Goal: Information Seeking & Learning: Compare options

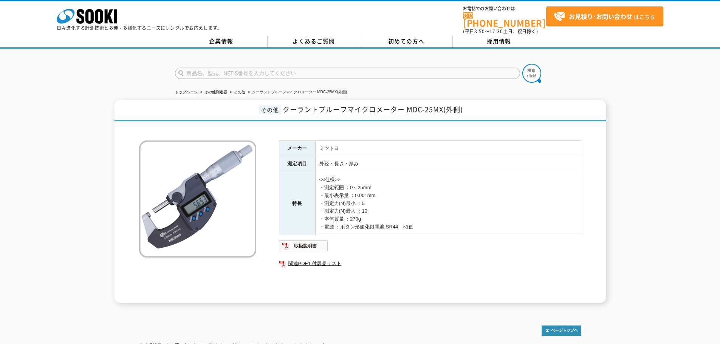
click at [238, 156] on img at bounding box center [197, 199] width 117 height 117
click at [334, 100] on h1 "その他 クーラントプルーフマイクロメーター MDC-25MX(外側)" at bounding box center [360, 110] width 491 height 21
click at [279, 88] on li "クーラントプルーフマイクロメーター MDC-25MX(外側)" at bounding box center [296, 92] width 101 height 8
click at [353, 105] on span "クーラントプルーフマイクロメーター MDC-25MX(外側)" at bounding box center [373, 109] width 180 height 10
drag, startPoint x: 350, startPoint y: 105, endPoint x: 398, endPoint y: 109, distance: 48.6
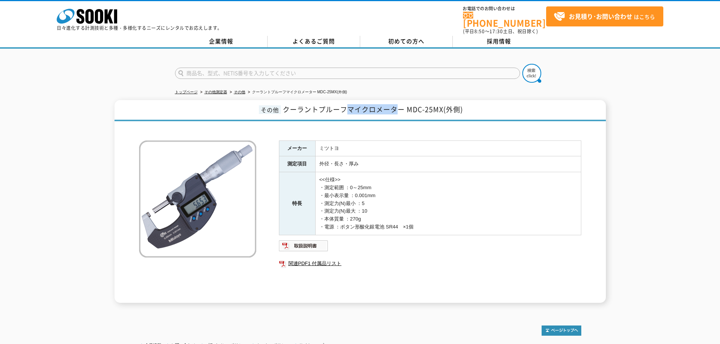
click at [398, 109] on span "クーラントプルーフマイクロメーター MDC-25MX(外側)" at bounding box center [373, 109] width 180 height 10
copy span "マイクロメータ"
click at [240, 69] on input "text" at bounding box center [347, 73] width 345 height 11
paste input "マイクロメータ"
type input "マイクロメータ"
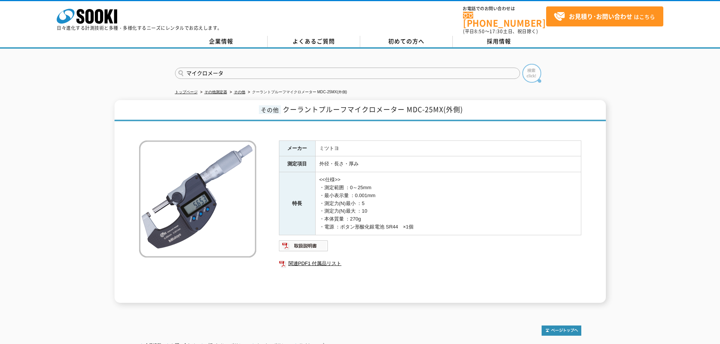
click at [523, 71] on img at bounding box center [531, 73] width 19 height 19
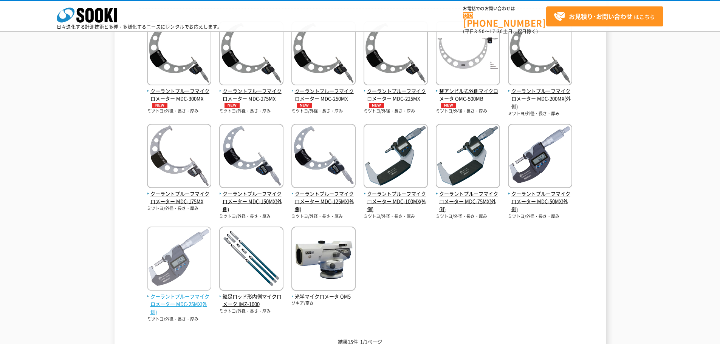
click at [175, 303] on span "クーラントプルーフマイクロメーター MDC-25MX(外側)" at bounding box center [179, 304] width 64 height 23
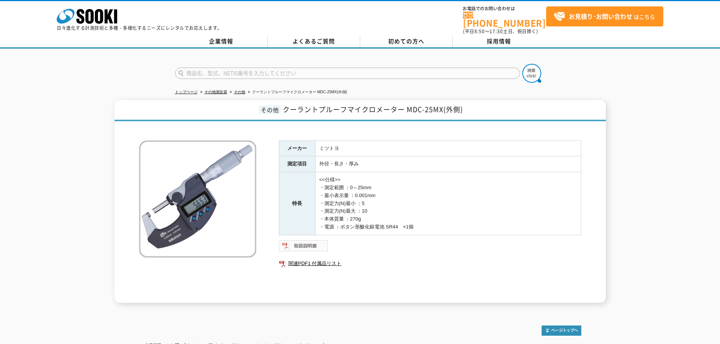
click at [310, 245] on img at bounding box center [304, 246] width 50 height 12
click at [317, 242] on img at bounding box center [304, 246] width 50 height 12
click at [305, 259] on link "関連PDF1 付属品リスト" at bounding box center [430, 264] width 302 height 10
click at [326, 259] on link "関連PDF1 付属品リスト" at bounding box center [430, 264] width 302 height 10
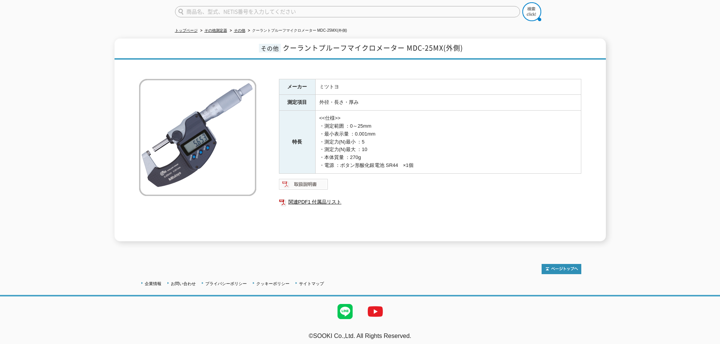
click at [303, 179] on img at bounding box center [304, 184] width 50 height 12
click at [325, 197] on link "関連PDF1 付属品リスト" at bounding box center [430, 202] width 302 height 10
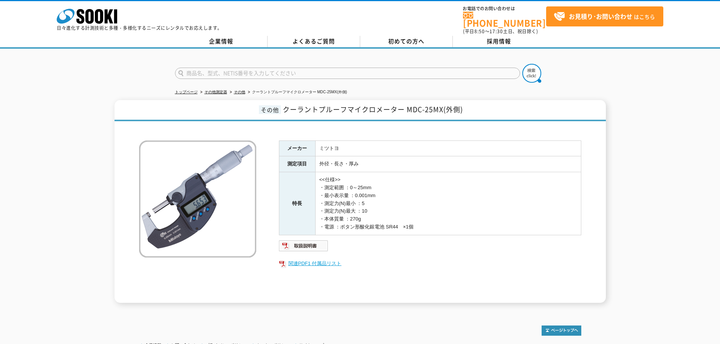
click at [305, 260] on link "関連PDF1 付属品リスト" at bounding box center [430, 264] width 302 height 10
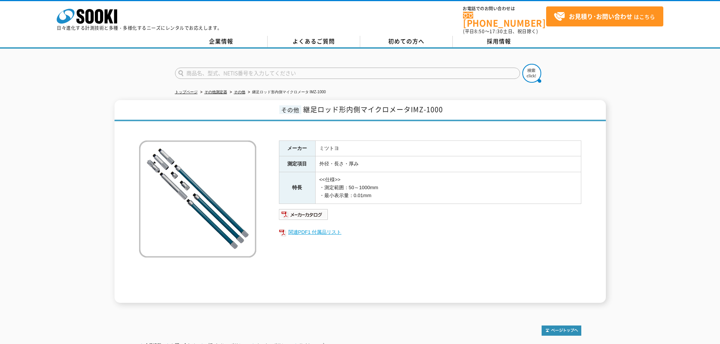
click at [322, 228] on link "関連PDF1 付属品リスト" at bounding box center [430, 233] width 302 height 10
click at [310, 209] on img at bounding box center [304, 215] width 50 height 12
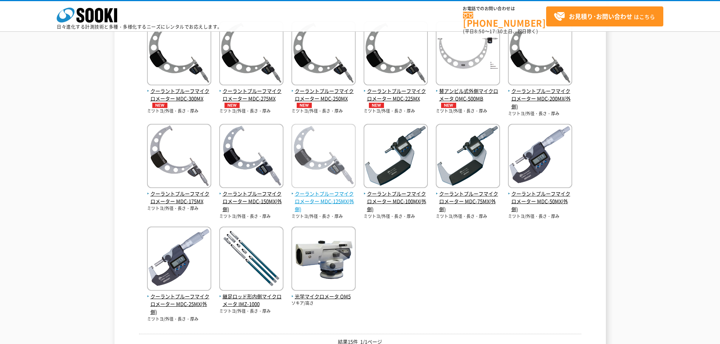
click at [335, 201] on span "クーラントプルーフマイクロメーター MDC-125MX(外側)" at bounding box center [323, 201] width 64 height 23
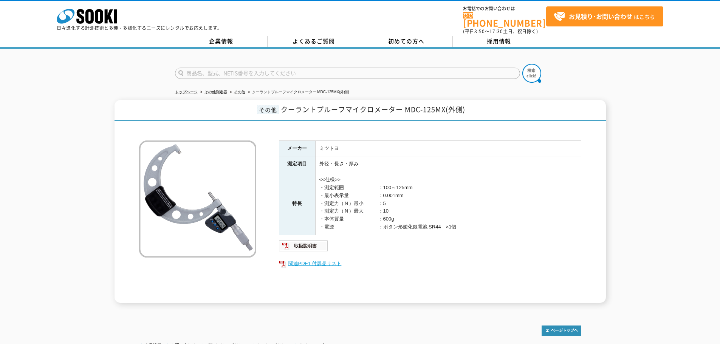
click at [320, 260] on link "関連PDF1 付属品リスト" at bounding box center [430, 264] width 302 height 10
click at [310, 259] on link "関連PDF1 付属品リスト" at bounding box center [430, 264] width 302 height 10
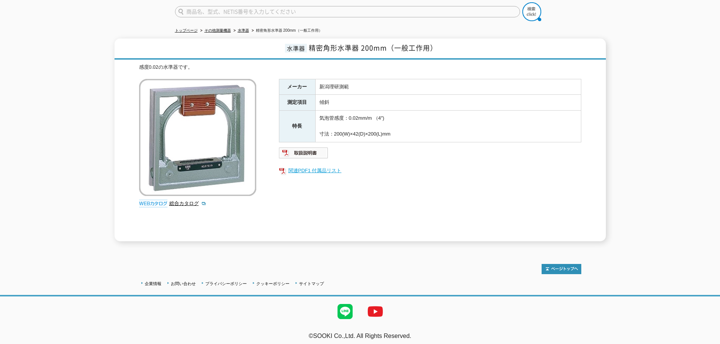
click at [317, 167] on link "関連PDF1 付属品リスト" at bounding box center [430, 171] width 302 height 10
click at [202, 7] on input "text" at bounding box center [347, 11] width 345 height 11
type input "ダイヤル"
click at [522, 2] on button at bounding box center [531, 11] width 19 height 19
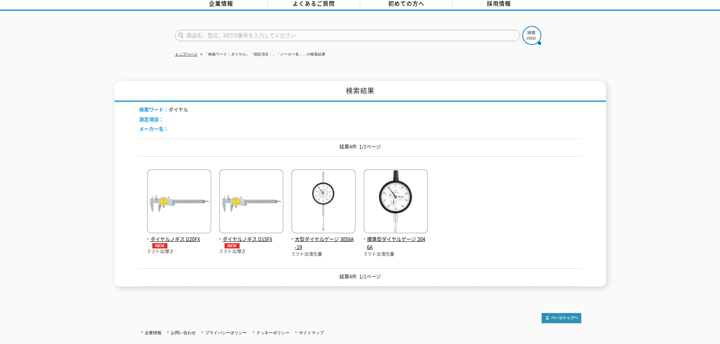
scroll to position [76, 0]
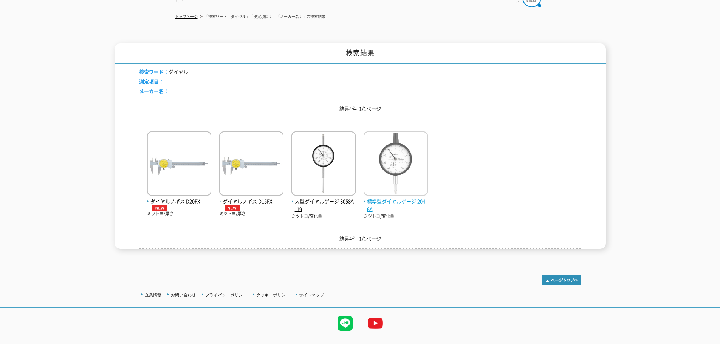
click at [398, 198] on span "標準型ダイヤルゲージ 2046A" at bounding box center [396, 206] width 64 height 16
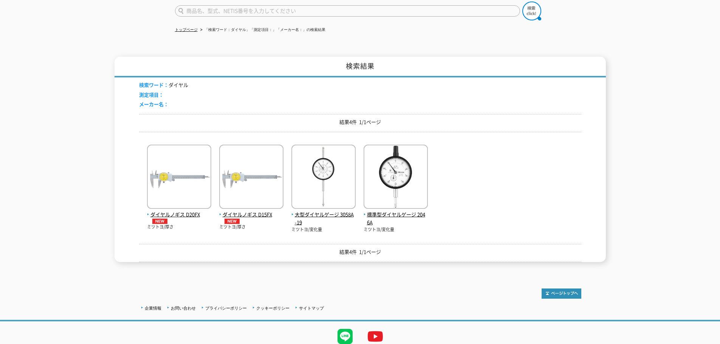
click at [223, 8] on input "text" at bounding box center [347, 10] width 345 height 11
type input "てこ"
click at [522, 2] on button at bounding box center [531, 11] width 19 height 19
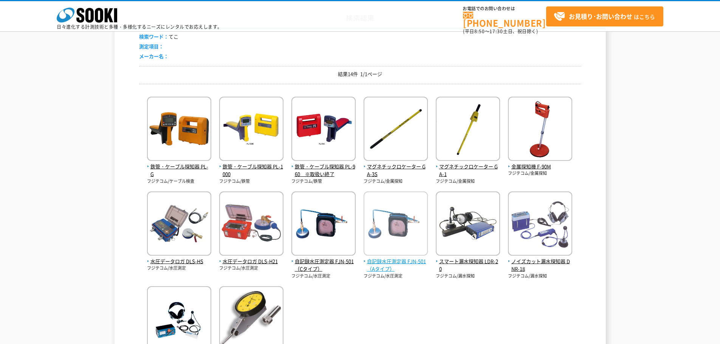
scroll to position [113, 0]
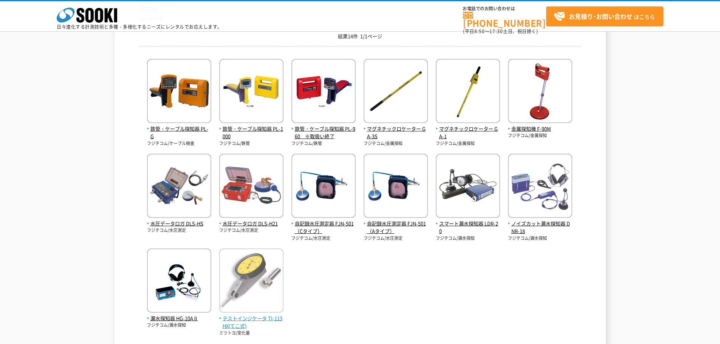
click at [265, 319] on span "テストインジケータ TI-113HX(てこ式)" at bounding box center [251, 323] width 64 height 16
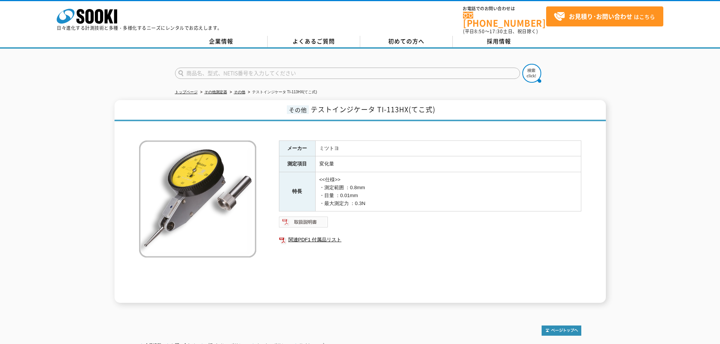
click at [316, 220] on img at bounding box center [304, 222] width 50 height 12
click at [312, 235] on link "関連PDF1 付属品リスト" at bounding box center [430, 240] width 302 height 10
click at [311, 235] on link "関連PDF1 付属品リスト" at bounding box center [430, 240] width 302 height 10
click at [314, 219] on img at bounding box center [304, 222] width 50 height 12
